Goal: Information Seeking & Learning: Learn about a topic

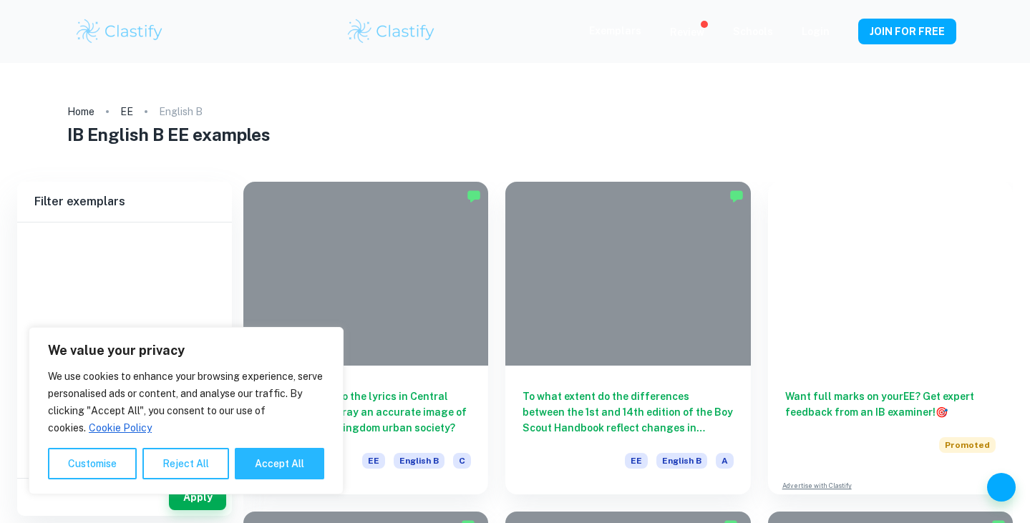
scroll to position [382, 0]
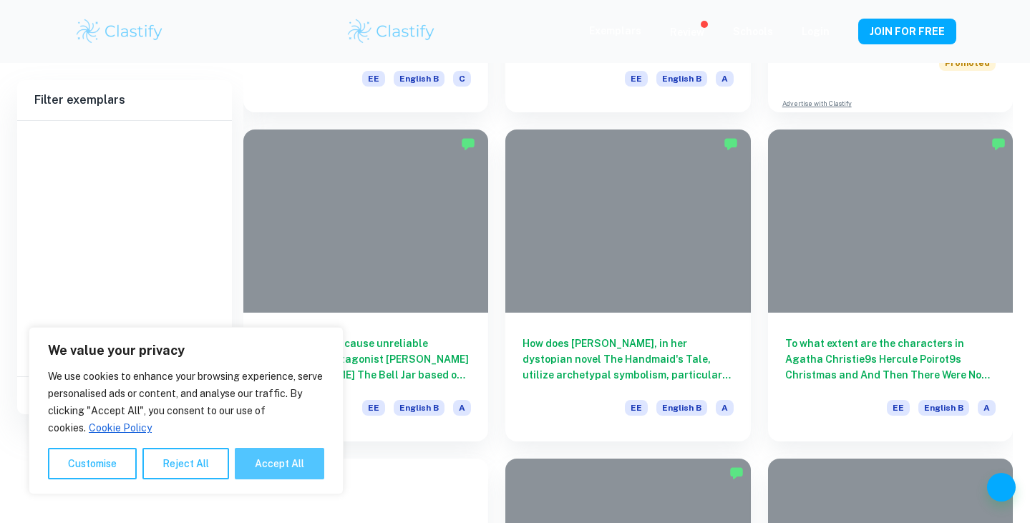
click at [297, 469] on button "Accept All" at bounding box center [279, 463] width 89 height 31
checkbox input "true"
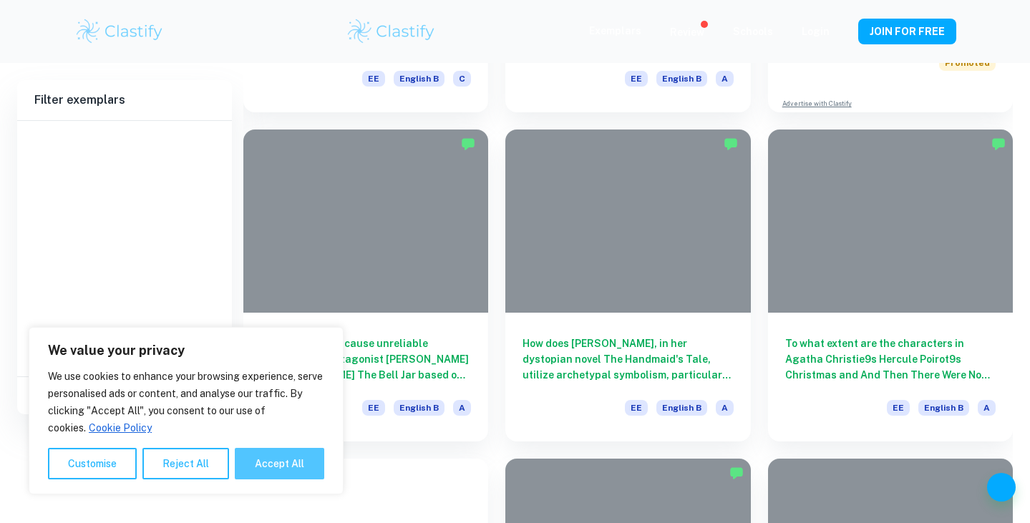
checkbox input "true"
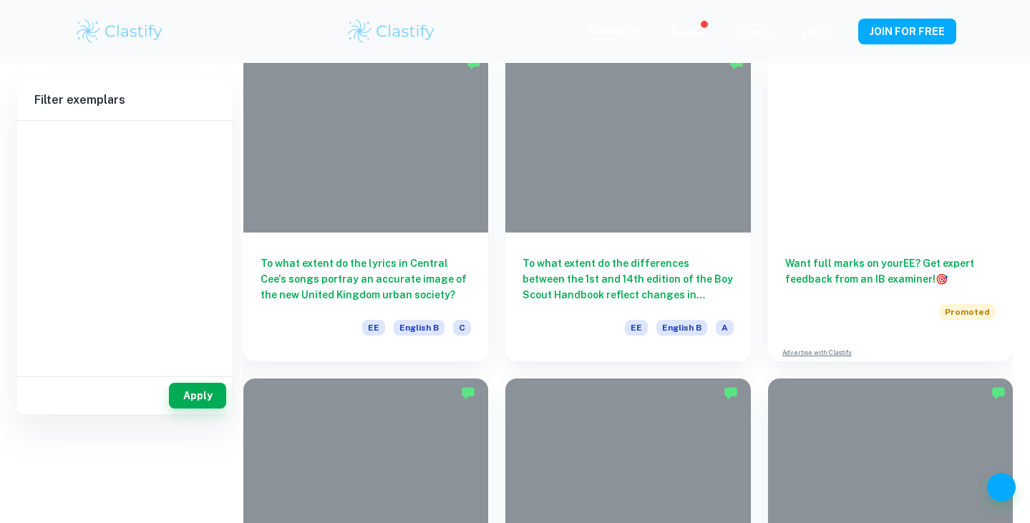
scroll to position [130, 0]
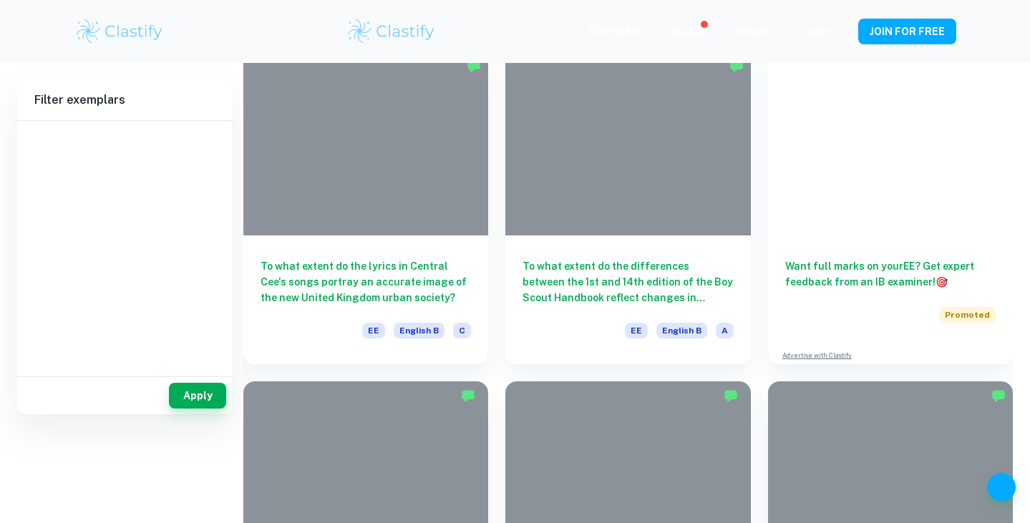
type input "English B"
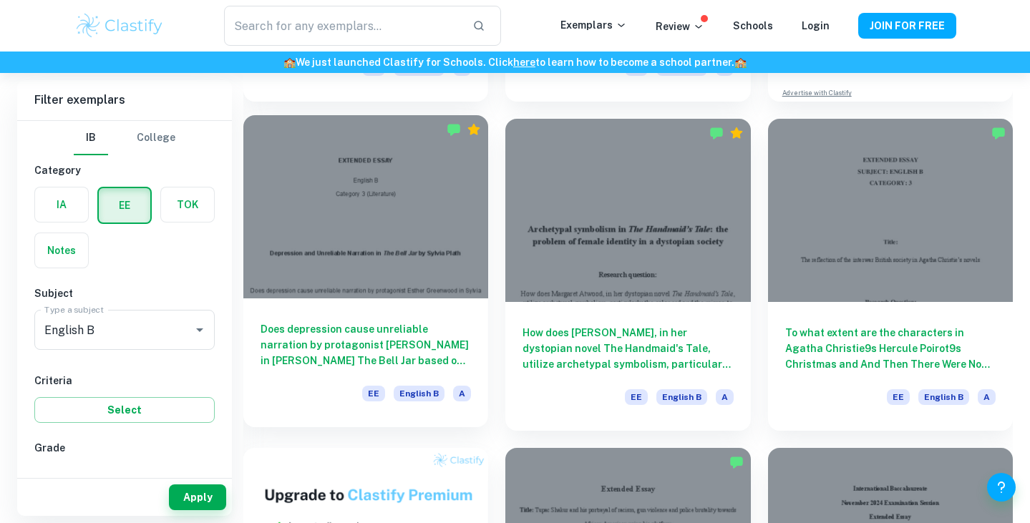
scroll to position [386, 0]
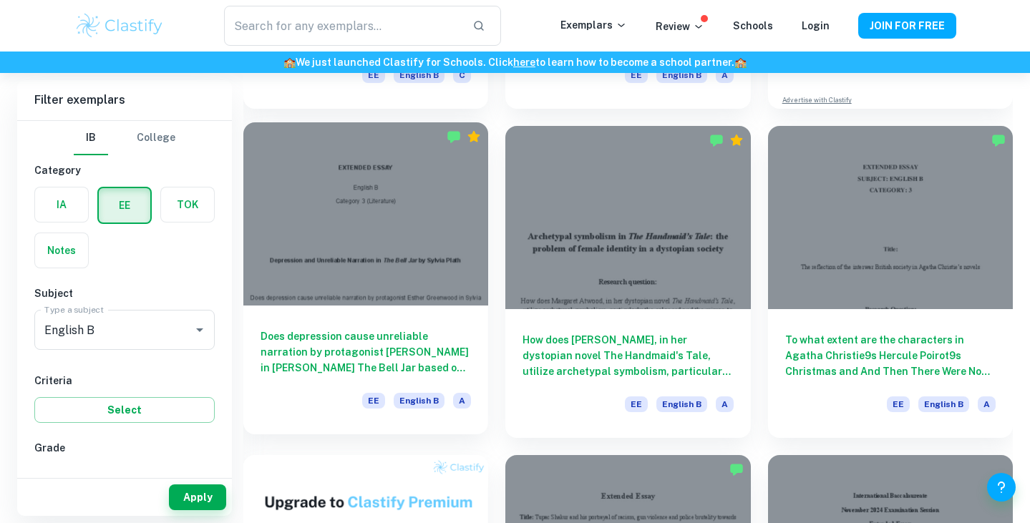
click at [387, 187] on div at bounding box center [365, 214] width 245 height 184
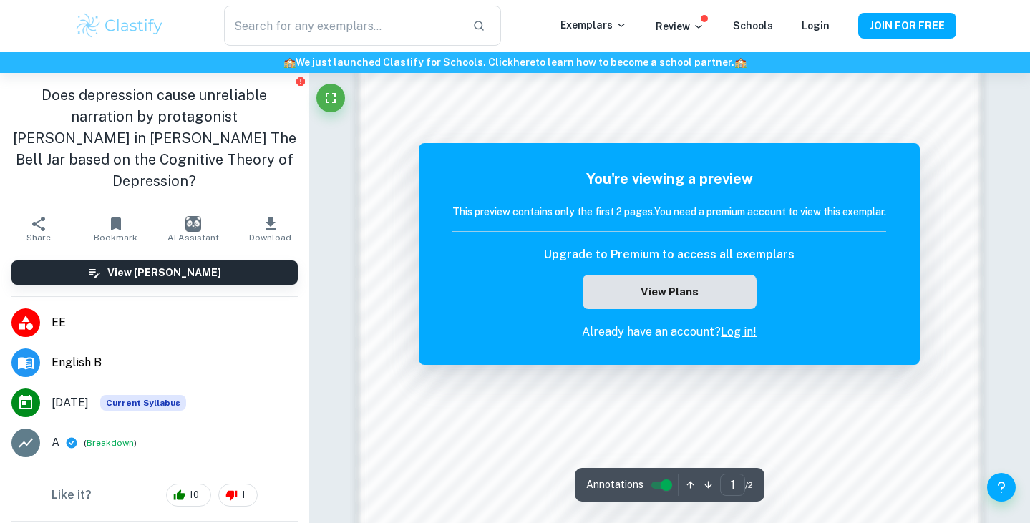
scroll to position [1269, 0]
